Goal: Transaction & Acquisition: Purchase product/service

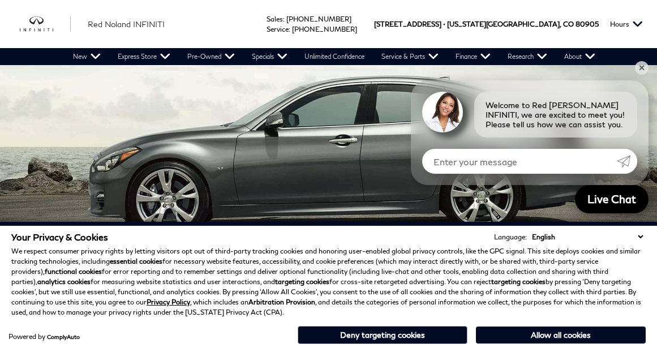
click at [644, 237] on div "Your Privacy & Cookies Language: English Spanish / Español English / United Kin…" at bounding box center [328, 288] width 639 height 119
click at [645, 69] on link "✕" at bounding box center [642, 68] width 14 height 14
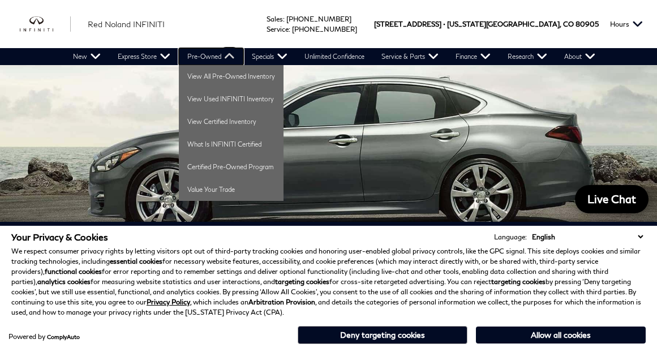
click at [211, 59] on link "Pre-Owned" at bounding box center [211, 56] width 65 height 17
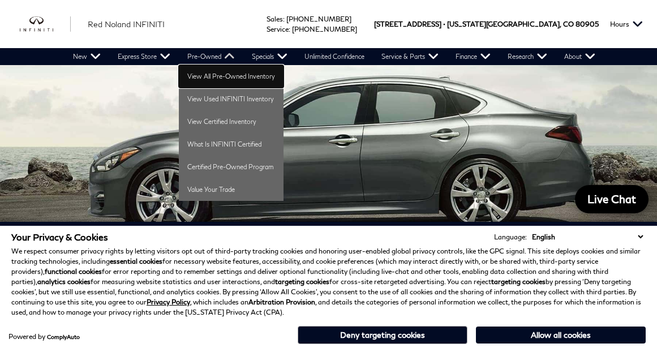
click at [207, 81] on link "View All Pre-Owned Inventory" at bounding box center [231, 76] width 105 height 23
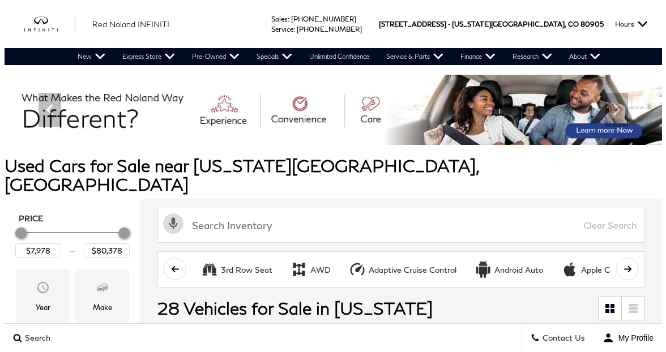
scroll to position [121, 0]
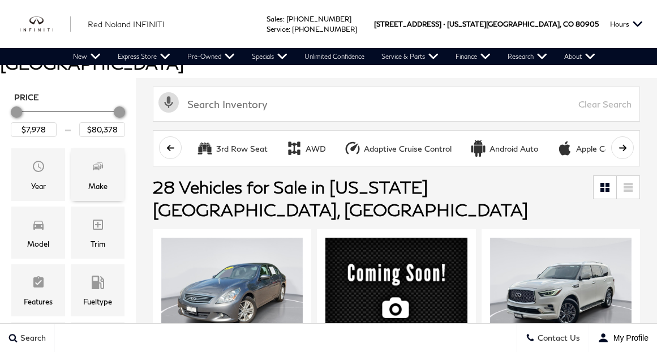
click at [92, 161] on div "Make" at bounding box center [98, 174] width 54 height 52
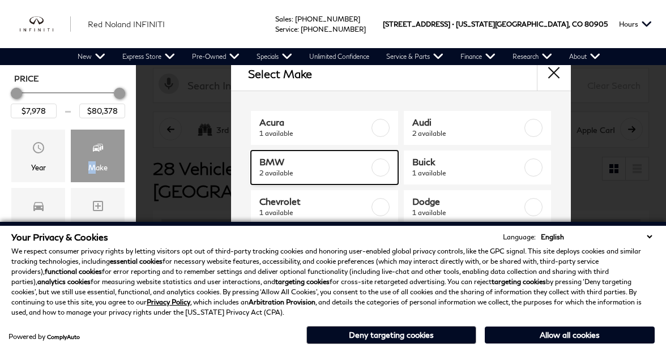
click at [359, 163] on span "BMW" at bounding box center [314, 161] width 111 height 11
click at [378, 168] on label at bounding box center [380, 168] width 18 height 18
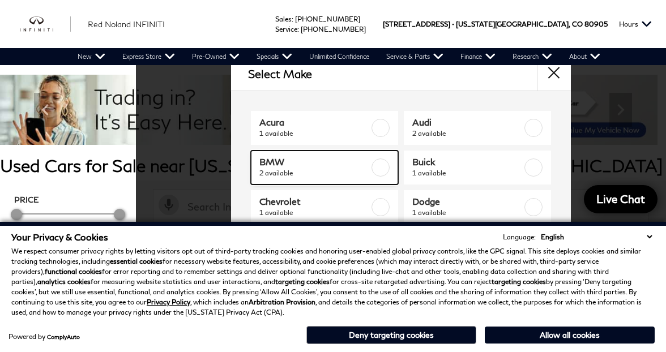
click at [376, 166] on label at bounding box center [380, 168] width 18 height 18
type input "$30,687"
type input "$38,678"
checkbox input "true"
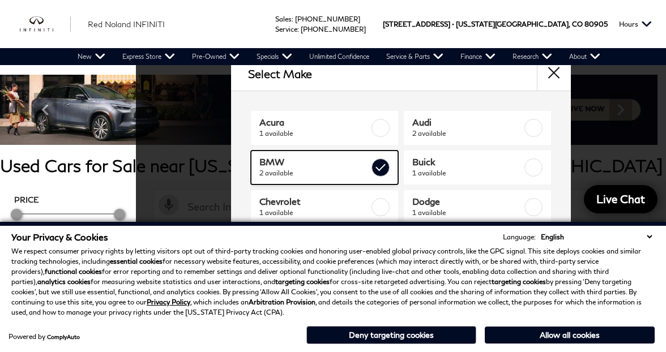
click at [296, 167] on span "BMW" at bounding box center [314, 161] width 111 height 11
type input "$7,978"
type input "$80,378"
checkbox input "false"
click at [251, 151] on link "BMW 2 available" at bounding box center [324, 168] width 147 height 34
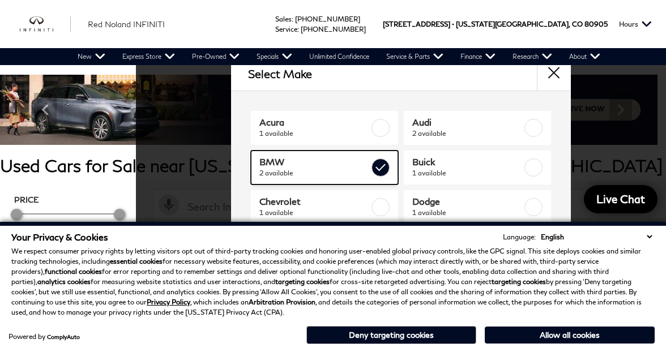
type input "$30,687"
type input "$38,678"
checkbox input "true"
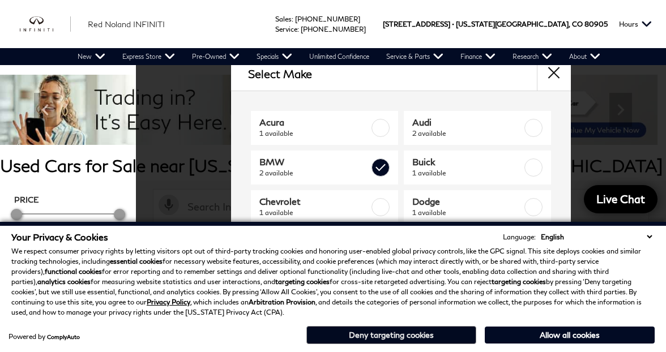
click at [395, 330] on button "Deny targeting cookies" at bounding box center [391, 335] width 170 height 18
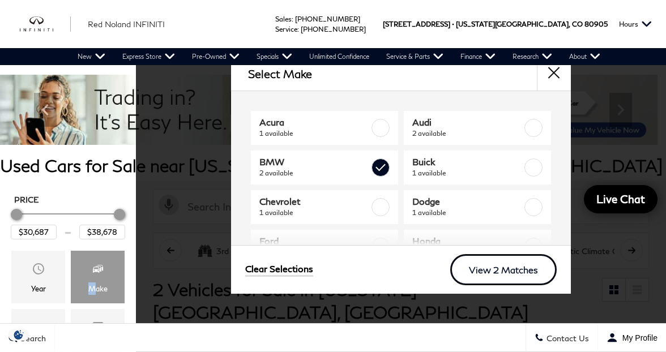
click at [495, 275] on link "View 2 Matches" at bounding box center [503, 269] width 106 height 31
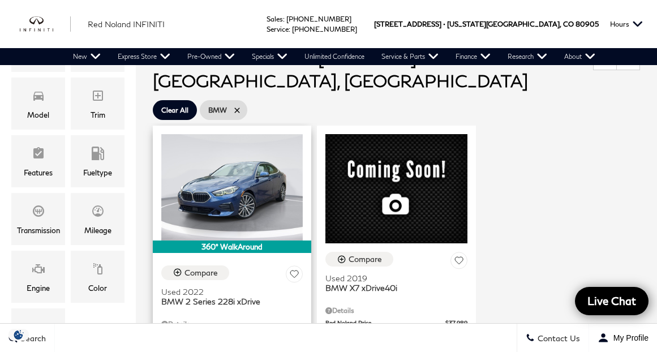
scroll to position [283, 0]
